Goal: Task Accomplishment & Management: Manage account settings

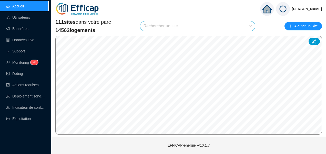
click at [167, 27] on input "search" at bounding box center [195, 26] width 104 height 10
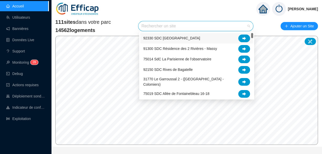
click at [156, 25] on input "search" at bounding box center [193, 26] width 104 height 10
click at [79, 33] on span "14562 logements" at bounding box center [83, 30] width 56 height 7
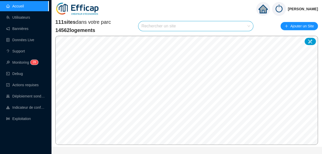
click at [133, 19] on div "111 sites dans votre parc 14562 logements Rechercher un site Ajouter un Site" at bounding box center [186, 25] width 262 height 15
drag, startPoint x: 62, startPoint y: 29, endPoint x: 74, endPoint y: 31, distance: 12.2
click at [74, 31] on span "14562 logements" at bounding box center [83, 30] width 56 height 7
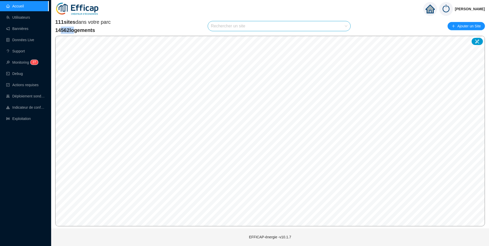
click at [225, 26] on input "search" at bounding box center [277, 26] width 132 height 10
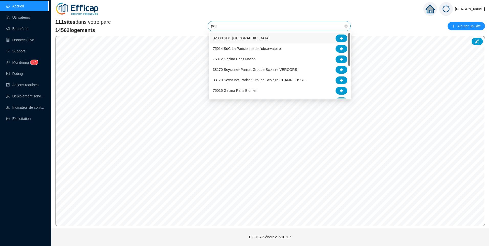
type input "parc"
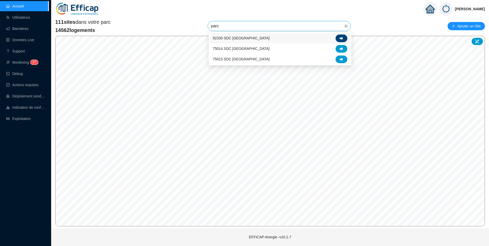
click at [325, 39] on icon at bounding box center [342, 38] width 4 height 3
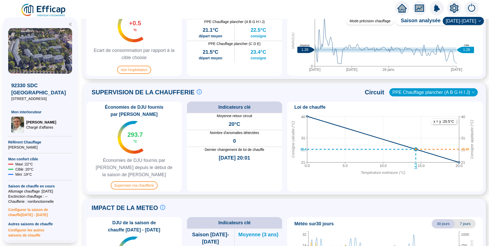
scroll to position [282, 0]
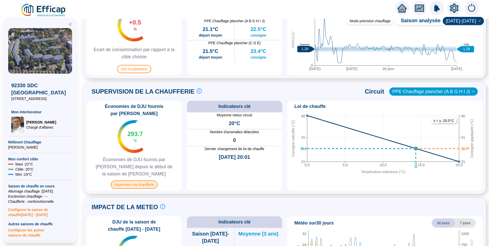
click at [140, 154] on span "Superviser ma chaufferie" at bounding box center [134, 185] width 47 height 8
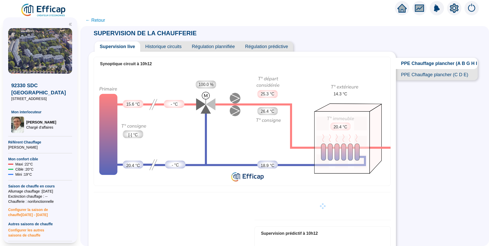
click at [168, 47] on span "Historique circuits" at bounding box center [163, 46] width 47 height 10
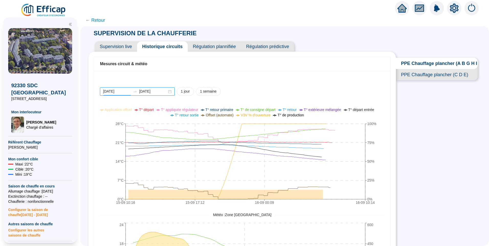
click at [128, 92] on input "2025-09-15" at bounding box center [117, 91] width 28 height 5
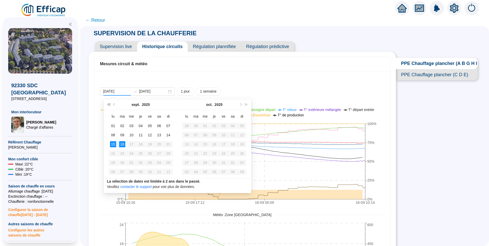
click at [110, 103] on button "Année précédente (Ctrl + gauche)" at bounding box center [109, 105] width 6 height 10
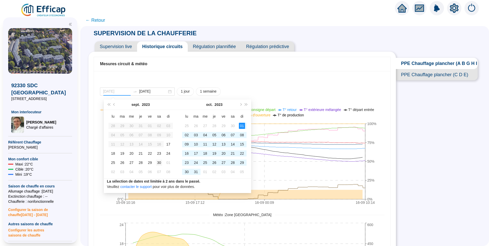
type input "2023-09-30"
click at [159, 154] on div "30" at bounding box center [159, 163] width 6 height 6
click at [248, 105] on button "Année prochaine (Ctrl + droite)" at bounding box center [247, 105] width 6 height 10
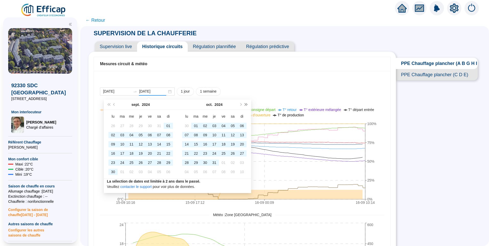
click at [248, 105] on button "Année prochaine (Ctrl + droite)" at bounding box center [247, 105] width 6 height 10
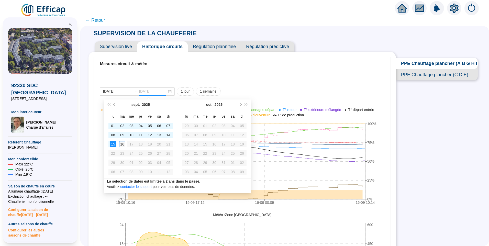
type input "2025-09-16"
click at [121, 143] on div "16" at bounding box center [122, 144] width 6 height 6
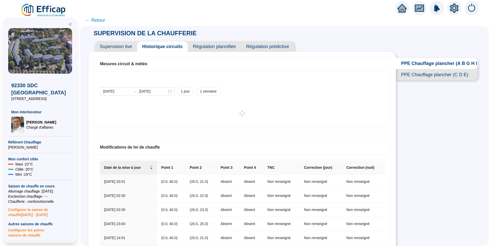
drag, startPoint x: 417, startPoint y: 10, endPoint x: 427, endPoint y: 156, distance: 145.7
click at [325, 154] on div "SUPERVISION DE LA CHAUFFERIE Supervision live Historique circuits Régulation pl…" at bounding box center [284, 136] width 409 height 220
click at [325, 6] on icon "fund" at bounding box center [420, 8] width 8 height 6
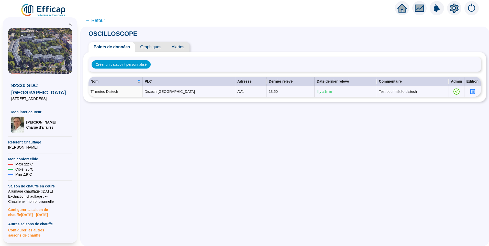
click at [185, 143] on div "OSCILLOSCOPE Points de données Graphiques Alertes Créer un datapoint personnali…" at bounding box center [284, 137] width 409 height 220
drag, startPoint x: 128, startPoint y: 146, endPoint x: 148, endPoint y: 145, distance: 20.0
click at [148, 145] on div "OSCILLOSCOPE Points de données Graphiques Alertes Créer un datapoint personnali…" at bounding box center [284, 137] width 409 height 220
click at [153, 49] on span "Graphiques" at bounding box center [150, 47] width 31 height 10
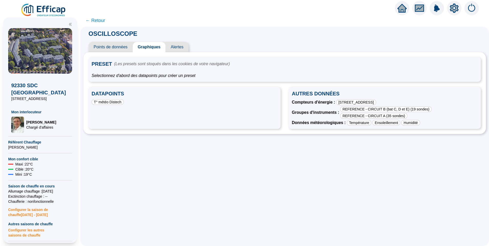
click at [110, 45] on span "Points de données" at bounding box center [111, 47] width 44 height 10
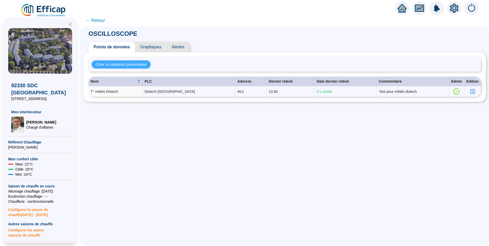
click at [131, 61] on button "Créer un datapoint personnalisé" at bounding box center [121, 64] width 59 height 8
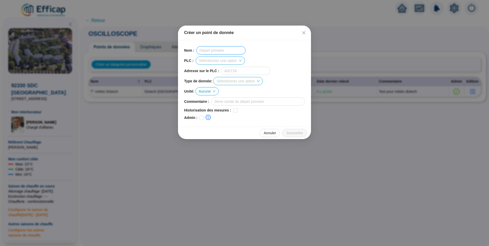
click at [214, 49] on input "text" at bounding box center [221, 50] width 49 height 8
click at [215, 61] on input "search" at bounding box center [218, 61] width 38 height 8
click at [275, 57] on div "PLC : Sélectionnez une option" at bounding box center [244, 61] width 121 height 8
click at [248, 79] on input "search" at bounding box center [236, 81] width 38 height 8
click at [283, 73] on div "Adresse sur le PLC :" at bounding box center [244, 71] width 121 height 8
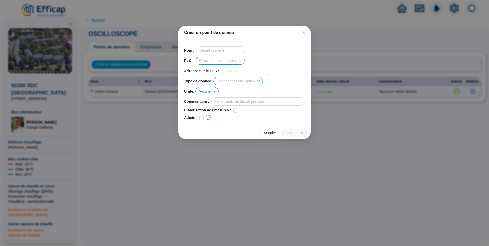
click at [216, 91] on icon "down" at bounding box center [214, 91] width 3 height 3
click at [213, 92] on icon "down" at bounding box center [214, 91] width 3 height 3
click at [215, 92] on icon "down" at bounding box center [214, 91] width 3 height 3
click at [306, 34] on icon "close" at bounding box center [304, 32] width 3 height 3
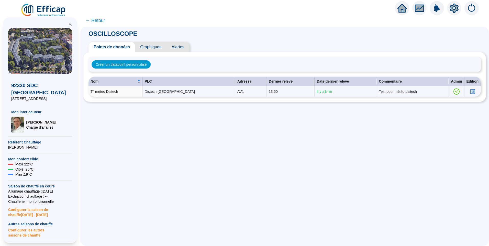
click at [102, 19] on span "← Retour" at bounding box center [95, 20] width 20 height 7
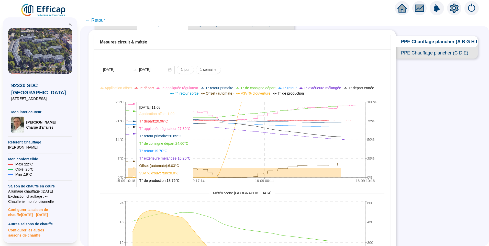
scroll to position [26, 0]
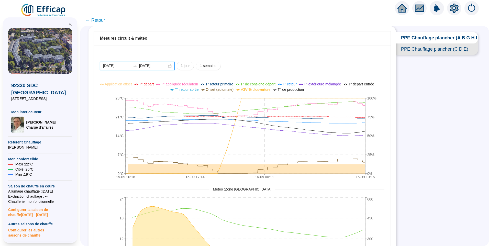
click at [130, 66] on input "2025-09-15" at bounding box center [117, 65] width 28 height 5
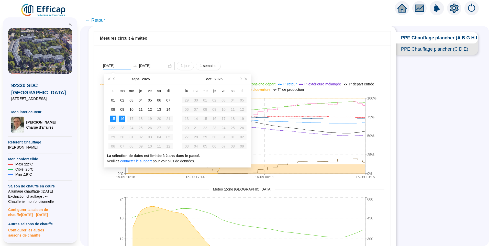
click at [115, 81] on button "Mois précédent (PageUp)" at bounding box center [115, 79] width 6 height 10
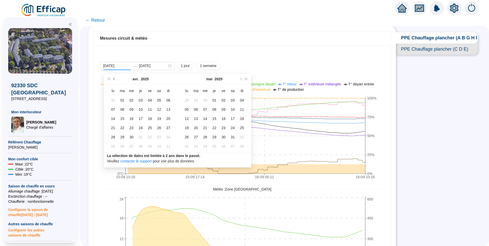
click at [115, 81] on button "Mois précédent (PageUp)" at bounding box center [115, 79] width 6 height 10
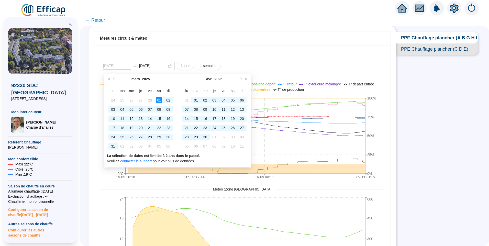
type input "2025-03-01"
click at [158, 101] on div "01" at bounding box center [159, 100] width 6 height 6
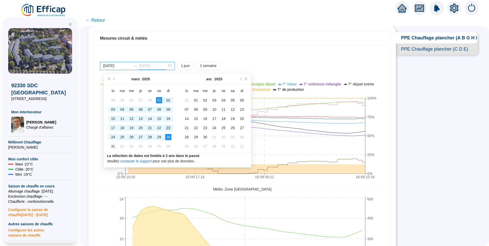
type input "2025-03-23"
click at [169, 129] on div "23" at bounding box center [168, 128] width 6 height 6
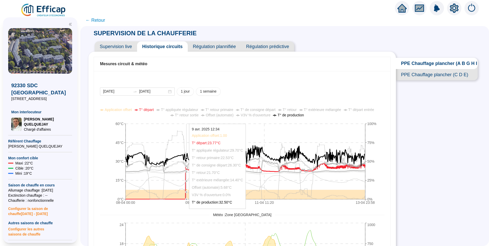
scroll to position [26, 0]
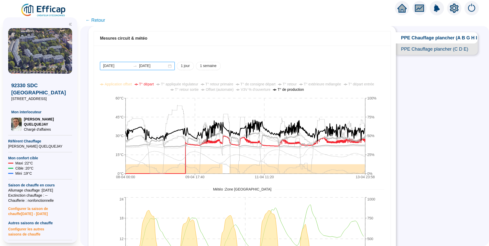
click at [126, 68] on input "[DATE]" at bounding box center [117, 65] width 28 height 5
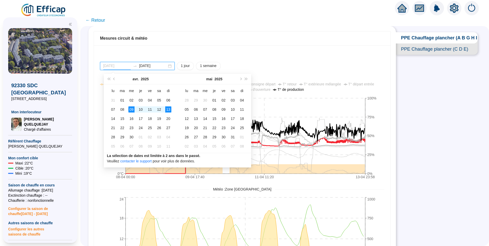
type input "[DATE]"
click at [132, 107] on div "09" at bounding box center [131, 109] width 6 height 6
click at [149, 109] on div "11" at bounding box center [150, 109] width 6 height 6
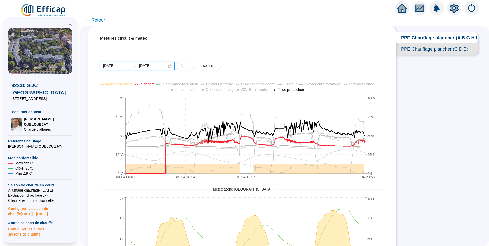
click at [166, 68] on input "[DATE]" at bounding box center [153, 65] width 28 height 5
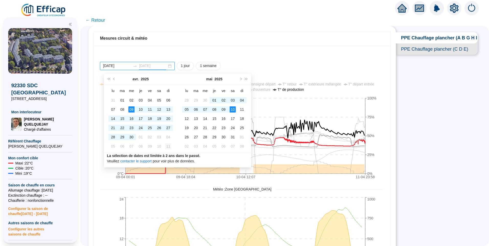
type input "[DATE]"
click at [167, 148] on div "11" at bounding box center [168, 146] width 6 height 6
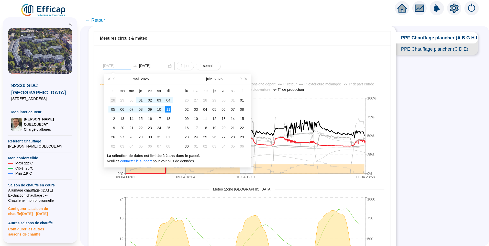
click at [115, 100] on div "28" at bounding box center [113, 100] width 6 height 6
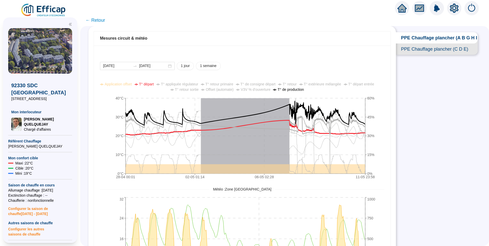
click at [291, 84] on span "T° retour" at bounding box center [290, 84] width 14 height 4
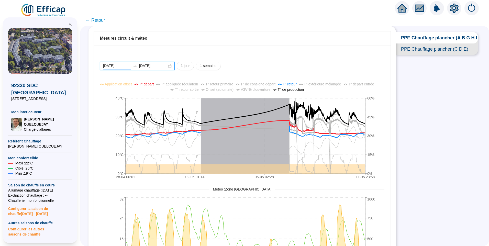
click at [126, 64] on input "2025-04-28" at bounding box center [117, 65] width 28 height 5
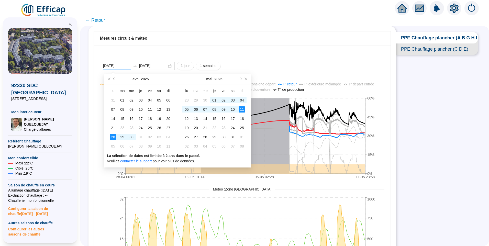
click at [115, 81] on button "Mois précédent (PageUp)" at bounding box center [115, 79] width 6 height 10
type input "[DATE]"
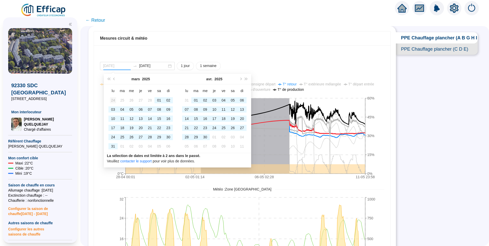
click at [114, 99] on div "24" at bounding box center [113, 100] width 6 height 6
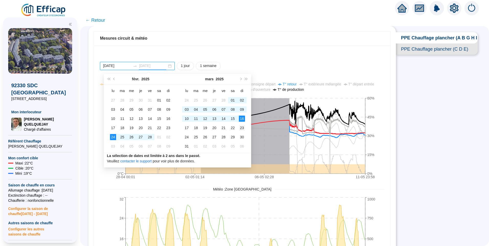
type input "[DATE]"
click at [243, 128] on div "23" at bounding box center [242, 128] width 6 height 6
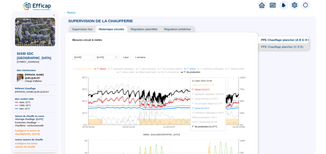
scroll to position [26, 0]
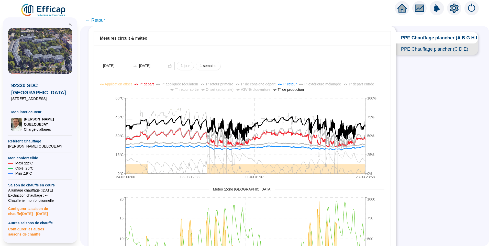
click at [457, 6] on icon "setting" at bounding box center [454, 8] width 9 height 9
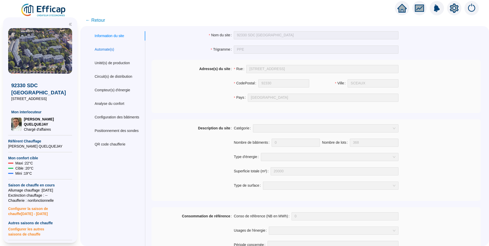
click at [111, 49] on div "Automate(s)" at bounding box center [104, 49] width 19 height 5
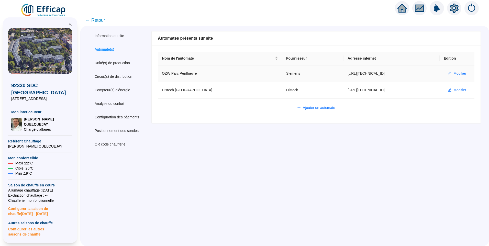
drag, startPoint x: 363, startPoint y: 74, endPoint x: 327, endPoint y: 75, distance: 36.6
click at [344, 75] on td "https://80.13.116.171" at bounding box center [392, 74] width 96 height 17
copy td "https://80.13.116.171"
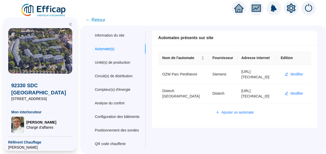
click at [42, 8] on img at bounding box center [43, 10] width 46 height 14
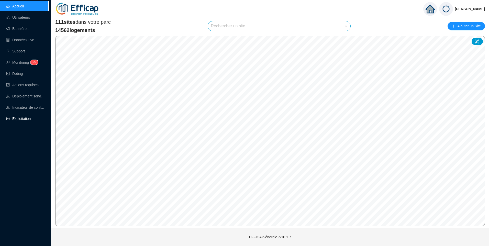
click at [16, 117] on link "Exploitation" at bounding box center [18, 119] width 25 height 4
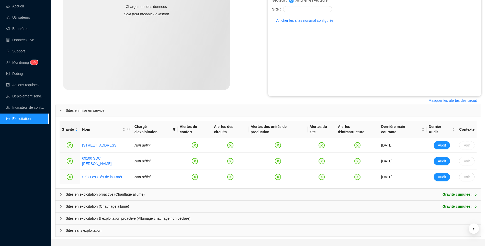
scroll to position [113, 0]
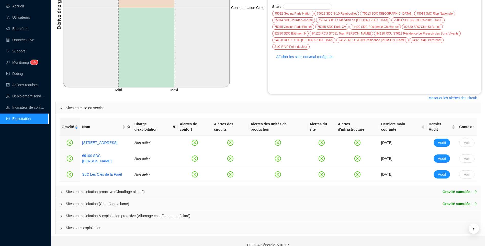
click at [250, 64] on icon "Mini Maxi Consommation ref Consommation Cible Dérive en confort Dérive énergéti…" at bounding box center [161, 8] width 213 height 172
click at [251, 73] on icon "Mini Maxi Consommation ref Consommation Cible Dérive en confort Dérive énergéti…" at bounding box center [161, 8] width 213 height 172
click at [93, 154] on span "Sites en exploitation & exploitation proactive (Allumage chauffage non déclaré)" at bounding box center [271, 215] width 411 height 5
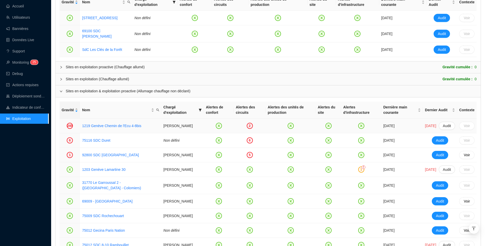
scroll to position [241, 0]
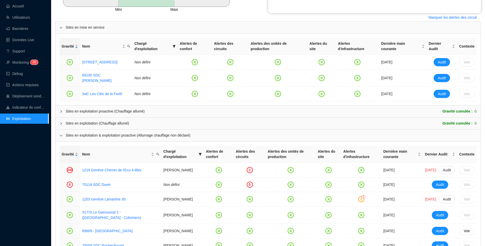
scroll to position [205, 0]
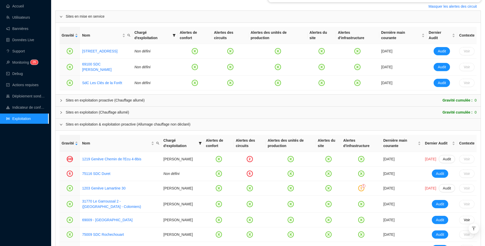
click at [45, 144] on div "Accueil Utilisateurs Bannières Données Live Support Monitoring 2 6 Debug Action…" at bounding box center [24, 123] width 49 height 246
click at [13, 6] on link "Accueil" at bounding box center [15, 6] width 18 height 4
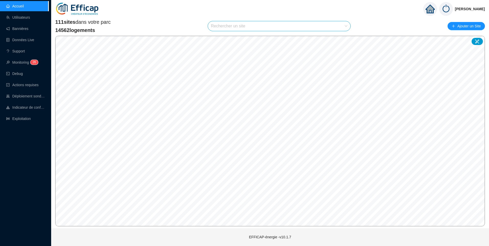
click at [228, 28] on input "search" at bounding box center [277, 26] width 132 height 10
type input "belle"
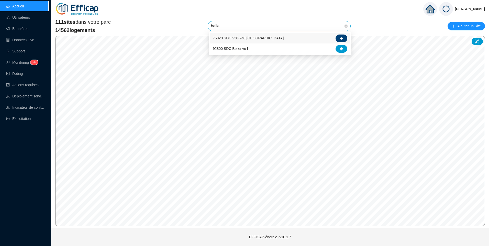
click at [325, 41] on div at bounding box center [342, 39] width 12 height 8
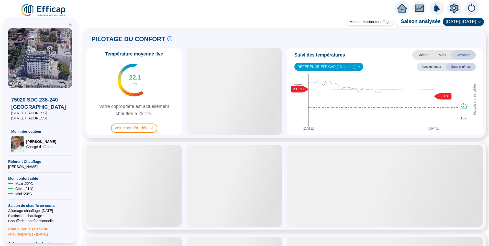
click at [325, 9] on icon "setting" at bounding box center [455, 8] width 4 height 4
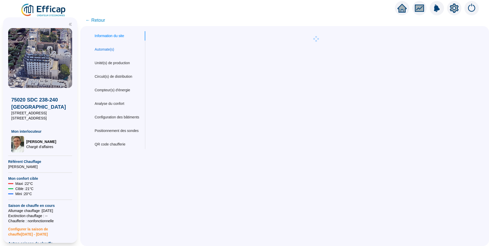
click at [103, 49] on div "Automate(s)" at bounding box center [104, 49] width 19 height 5
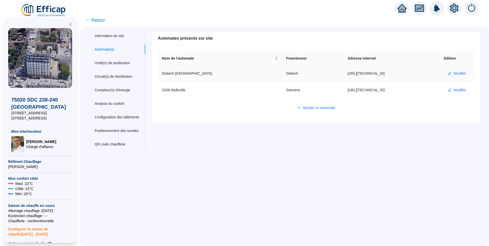
drag, startPoint x: 376, startPoint y: 73, endPoint x: 327, endPoint y: 73, distance: 49.4
click at [325, 73] on td "https://80.11.79.161:5001" at bounding box center [392, 74] width 96 height 17
drag, startPoint x: 367, startPoint y: 92, endPoint x: 329, endPoint y: 97, distance: 37.9
click at [325, 97] on td "https://80.11.79.161" at bounding box center [392, 90] width 96 height 17
copy td "https://80.11.79.161"
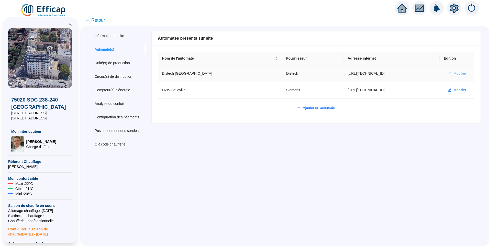
click at [325, 74] on span "Modifier" at bounding box center [460, 73] width 13 height 5
type input "Distech Belleville"
type input "https://80.11.79.161:5001"
type input "admin-efficap"
type input "AV1001"
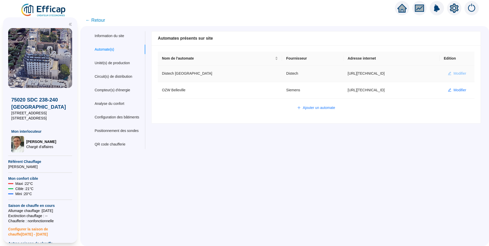
type input "AV1002"
type input "AV1000"
type input "BV1000"
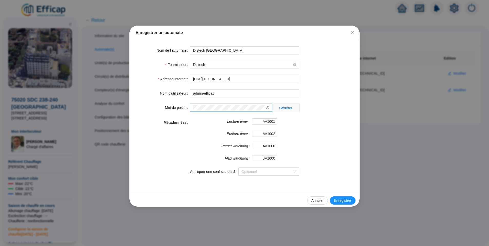
click at [269, 108] on span at bounding box center [231, 108] width 82 height 8
click at [268, 107] on icon "eye-invisible" at bounding box center [268, 107] width 4 height 3
click at [165, 109] on div "Mot de passe Générer" at bounding box center [245, 108] width 218 height 9
drag, startPoint x: 242, startPoint y: 81, endPoint x: 151, endPoint y: 78, distance: 91.2
click at [151, 78] on div "Adresse Internet https://80.11.79.161:5001" at bounding box center [245, 79] width 218 height 8
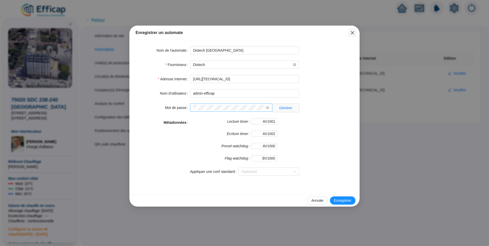
click at [325, 34] on icon "close" at bounding box center [353, 33] width 4 height 4
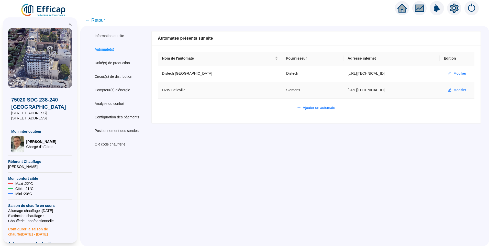
drag, startPoint x: 366, startPoint y: 92, endPoint x: 323, endPoint y: 92, distance: 43.8
click at [323, 92] on tr "OZW Belleville Siemens https://80.11.79.161 Modifier" at bounding box center [316, 90] width 317 height 17
copy tr "https://80.11.79.161"
click at [325, 91] on span "Modifier" at bounding box center [460, 90] width 13 height 5
type input "OZW Belleville"
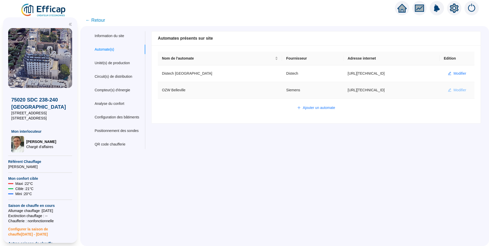
type input "https://80.11.79.161"
type input "plant-efficap"
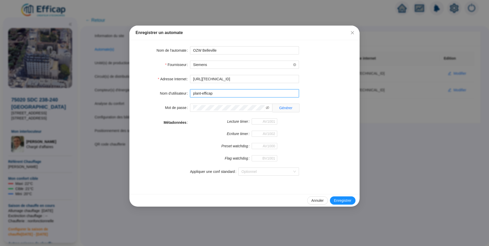
drag, startPoint x: 228, startPoint y: 94, endPoint x: 161, endPoint y: 93, distance: 67.6
click at [161, 93] on div "Nom d'utilisateur plant-efficap" at bounding box center [245, 93] width 218 height 8
click at [268, 107] on icon "eye-invisible" at bounding box center [268, 107] width 4 height 3
click at [143, 108] on div "Mot de passe Générer" at bounding box center [245, 108] width 218 height 9
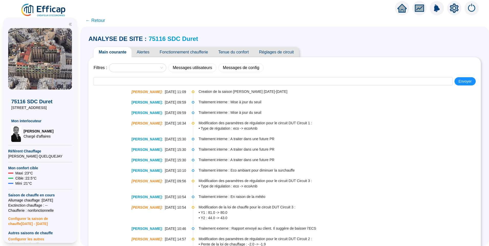
click at [153, 54] on span "Alertes" at bounding box center [143, 52] width 23 height 10
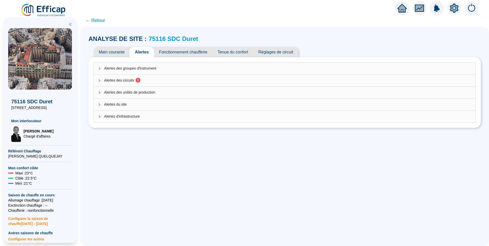
click at [135, 83] on span "Alertes des circuits 6" at bounding box center [288, 80] width 368 height 5
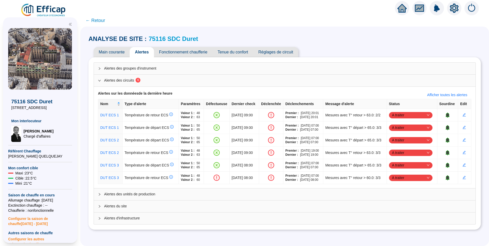
click at [106, 232] on div "ANALYSE DE SITE : 75116 SDC Duret Main courante Alertes Fonctionnement chauffer…" at bounding box center [285, 132] width 393 height 201
drag, startPoint x: 26, startPoint y: 102, endPoint x: 61, endPoint y: 103, distance: 35.1
click at [61, 103] on span "75116 SDC Duret" at bounding box center [40, 101] width 58 height 7
click at [118, 238] on div "ANALYSE DE SITE : 75116 SDC Duret Main courante Alertes Fonctionnement chauffer…" at bounding box center [284, 137] width 409 height 220
click at [90, 123] on div "ANALYSE DE SITE : 75116 SDC Duret Main courante Alertes Fonctionnement chauffer…" at bounding box center [284, 137] width 409 height 220
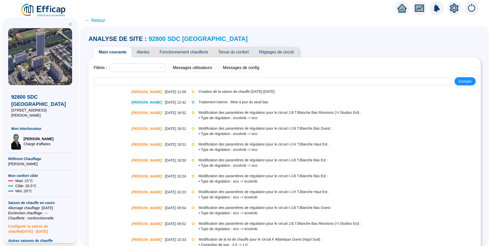
click at [151, 52] on span "Alertes" at bounding box center [143, 52] width 23 height 10
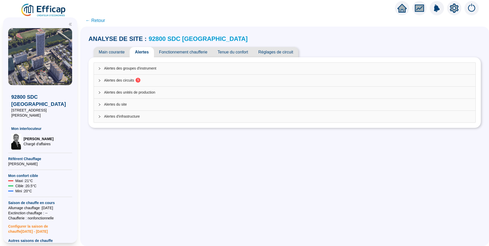
click at [126, 79] on span "Alertes des circuits 5" at bounding box center [288, 80] width 368 height 5
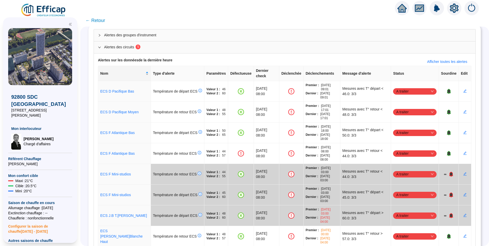
scroll to position [30, 0]
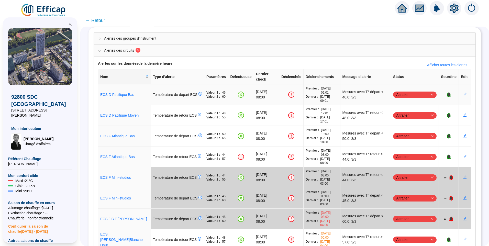
click at [413, 91] on span "A traiter" at bounding box center [414, 95] width 37 height 8
click at [400, 117] on div "Traité" at bounding box center [412, 115] width 35 height 5
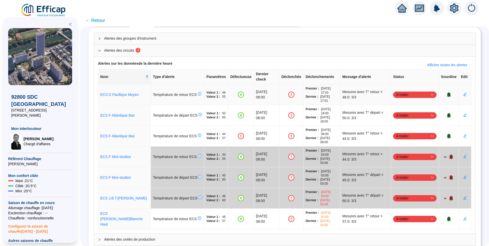
click at [402, 91] on span "A traiter" at bounding box center [414, 95] width 37 height 8
click at [397, 115] on div "Traité" at bounding box center [412, 115] width 35 height 5
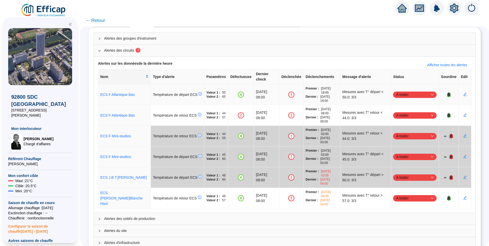
click at [402, 91] on span "A traiter" at bounding box center [414, 95] width 37 height 8
click at [398, 115] on div "Traité" at bounding box center [412, 115] width 35 height 5
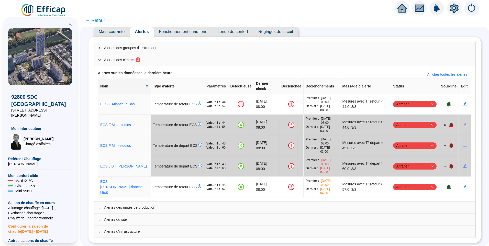
scroll to position [19, 0]
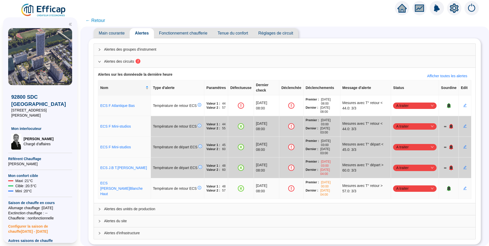
click at [396, 185] on span "A traiter" at bounding box center [414, 189] width 37 height 8
click at [94, 193] on div "Alertes des groupes d'instrument Alertes des circuits 2 Alertes sur les données…" at bounding box center [285, 141] width 393 height 206
click at [341, 37] on div "Main courante Alertes Fonctionnement chaufferie Tenue du confort Réglages de ci…" at bounding box center [285, 33] width 393 height 10
